Goal: Find specific page/section

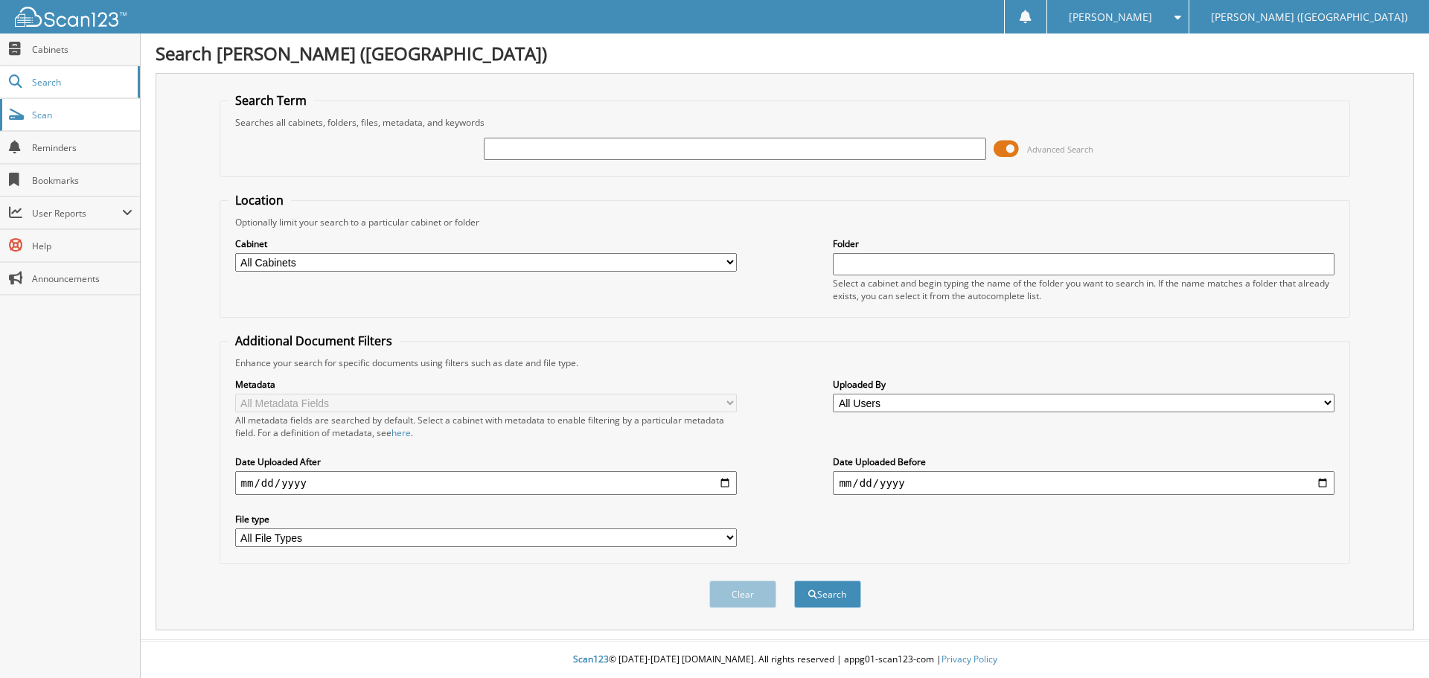
click at [124, 116] on span "Scan" at bounding box center [82, 115] width 100 height 13
click at [525, 150] on input "text" at bounding box center [735, 149] width 502 height 22
type input "HEF14093"
click at [794, 580] on button "Search" at bounding box center [827, 594] width 67 height 28
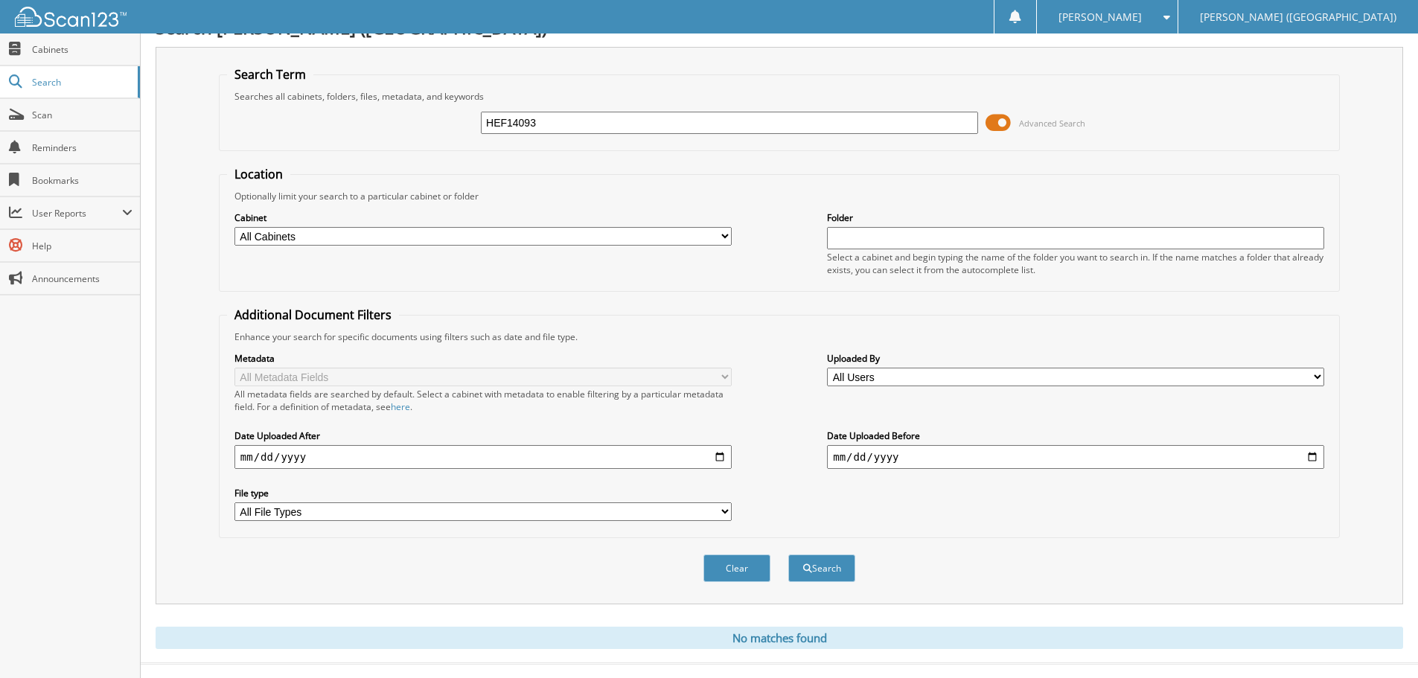
scroll to position [50, 0]
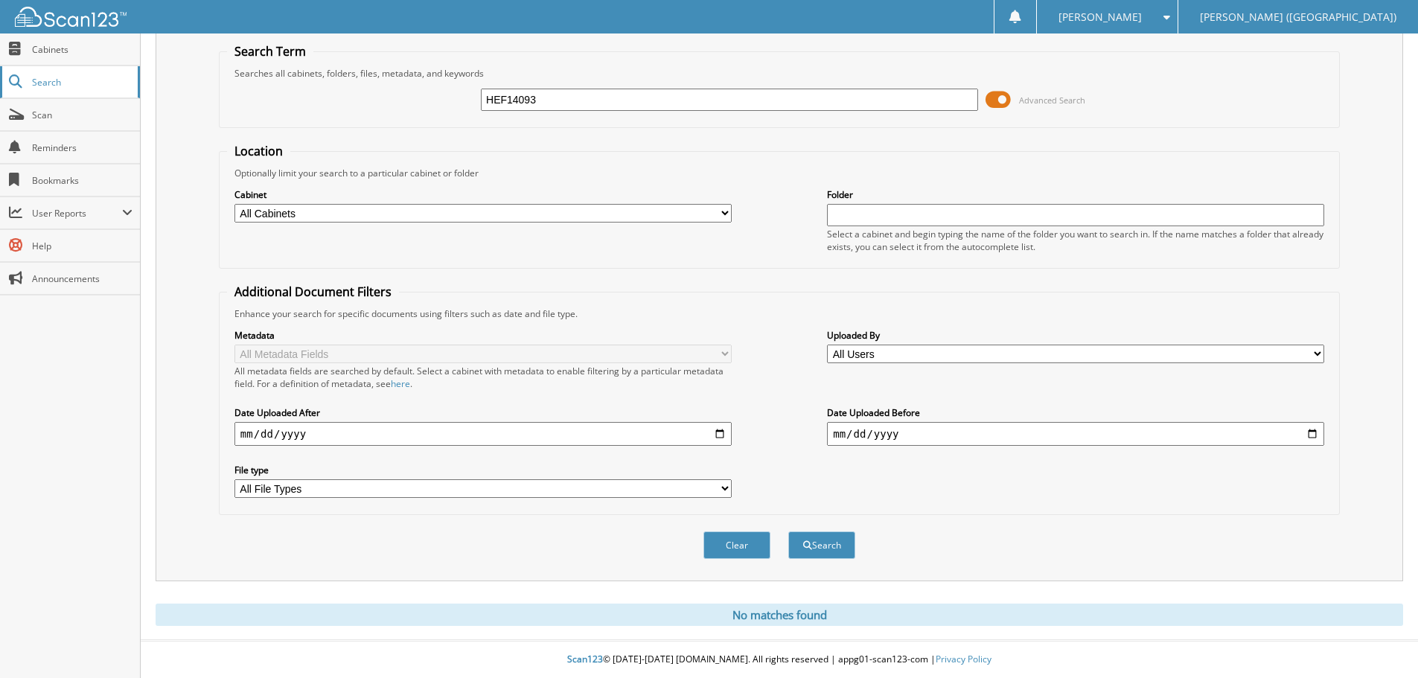
drag, startPoint x: 621, startPoint y: 95, endPoint x: 118, endPoint y: 94, distance: 503.0
click at [118, 94] on body "Amber P. Settings Logout Don Franklin Ford (Columbia) Close Cabinets Search Sca…" at bounding box center [709, 314] width 1418 height 727
click at [109, 113] on span "Scan" at bounding box center [82, 115] width 100 height 13
